Goal: Find specific page/section: Find specific page/section

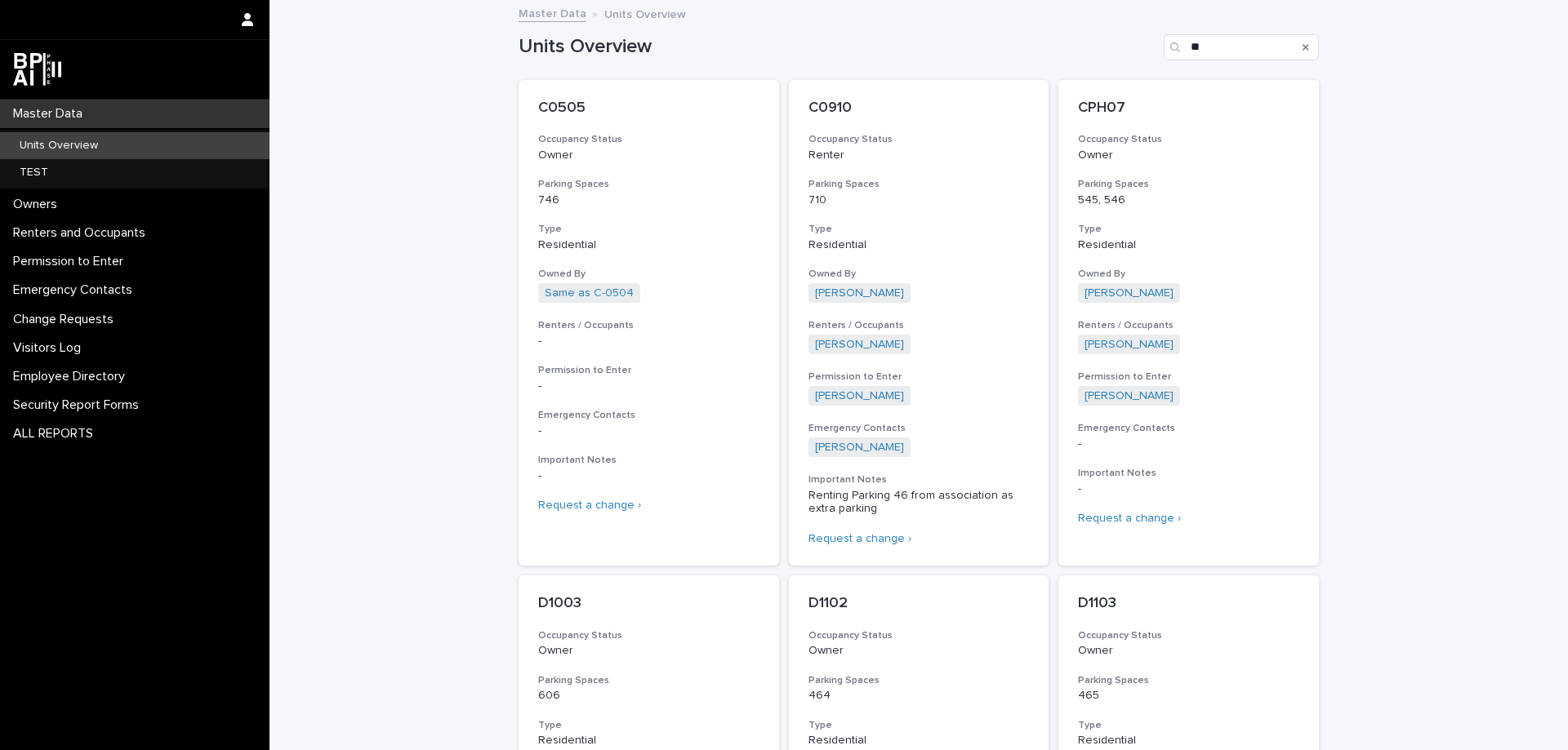
scroll to position [948, 0]
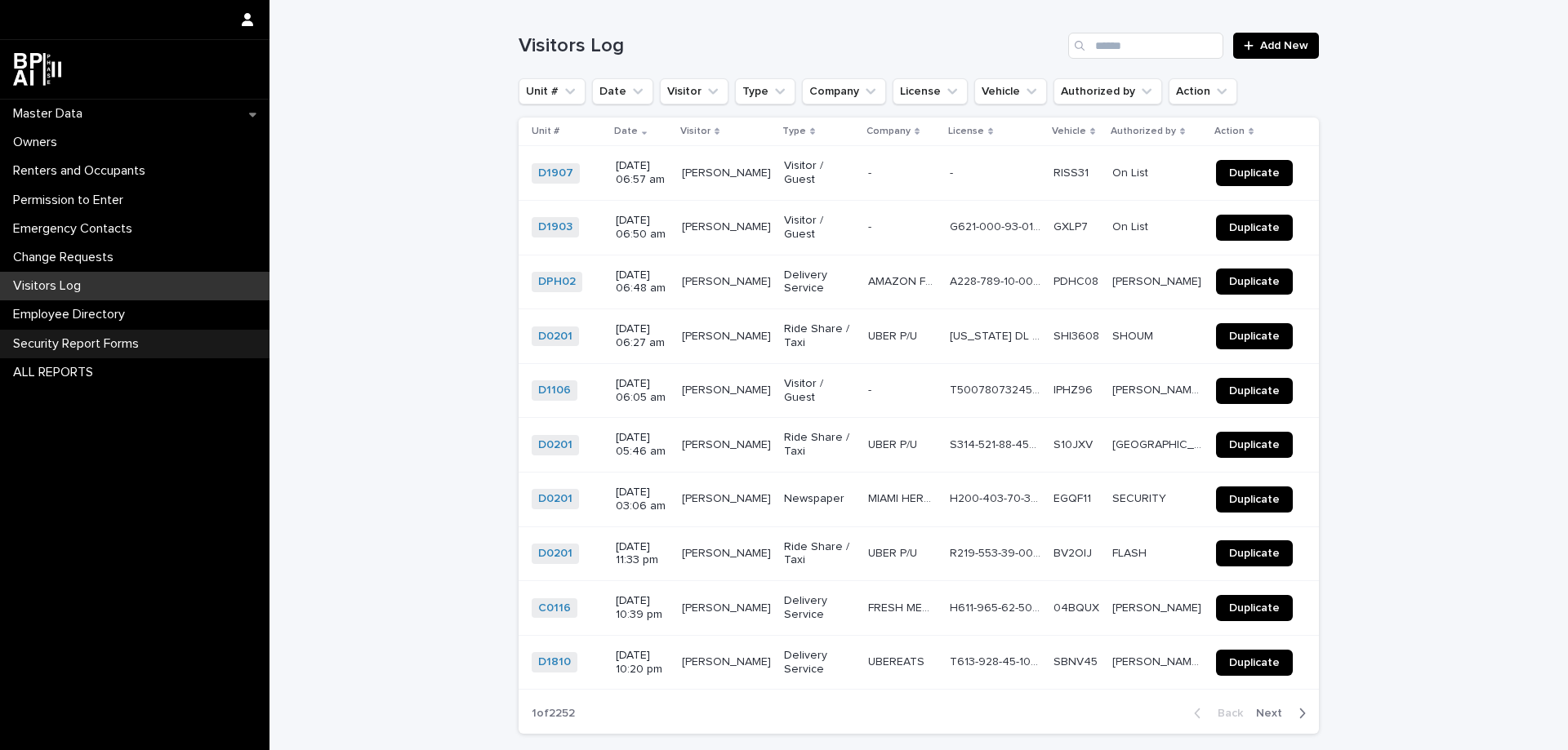
click at [81, 344] on p "Security Report Forms" at bounding box center [79, 344] width 146 height 16
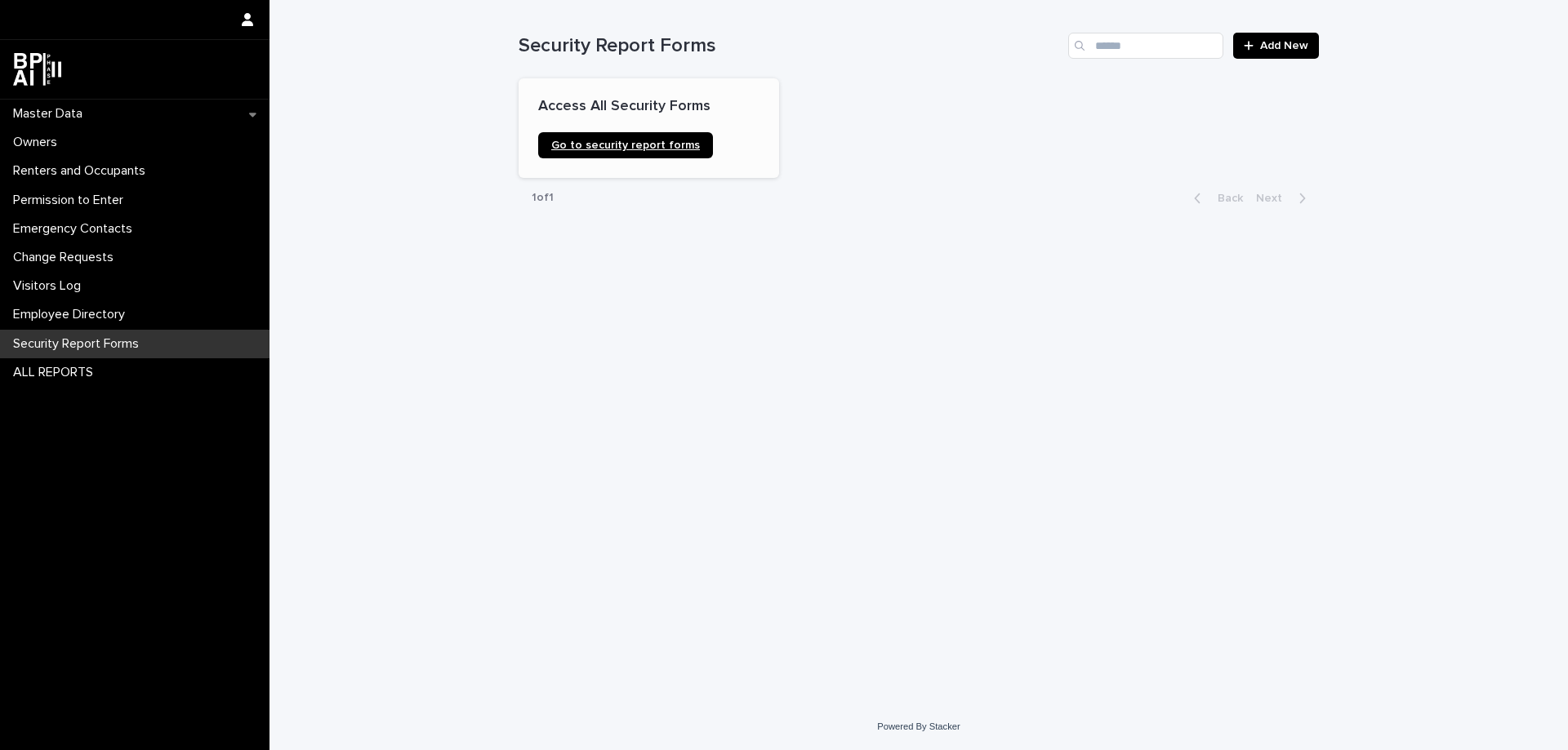
click at [629, 147] on span "Go to security report forms" at bounding box center [626, 145] width 148 height 11
